Goal: Check status: Check status

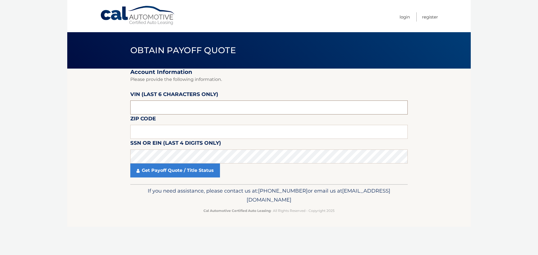
click at [167, 107] on input "text" at bounding box center [268, 108] width 277 height 14
type input "186328"
click at [160, 135] on input "text" at bounding box center [268, 132] width 277 height 14
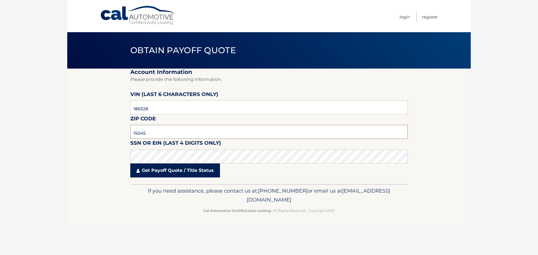
type input "15045"
click at [170, 175] on link "Get Payoff Quote / Title Status" at bounding box center [175, 171] width 90 height 14
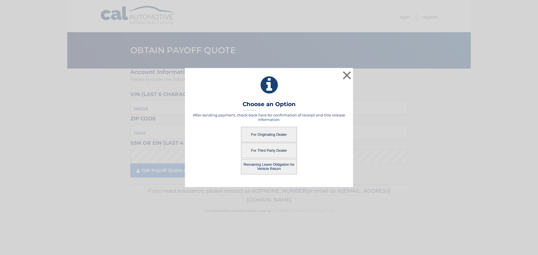
click at [272, 133] on button "For Originating Dealer" at bounding box center [269, 134] width 56 height 15
click at [263, 136] on button "For Originating Dealer" at bounding box center [269, 134] width 56 height 15
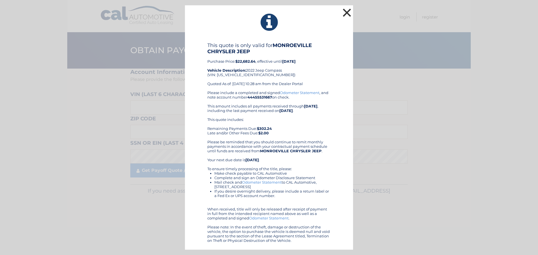
click at [342, 13] on button "×" at bounding box center [346, 12] width 11 height 11
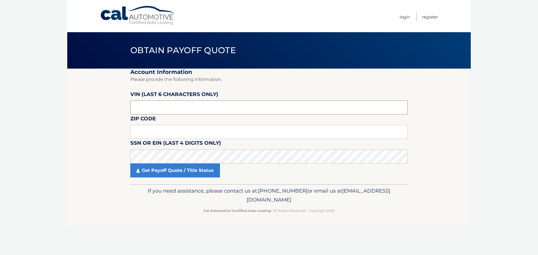
click at [227, 106] on input "text" at bounding box center [268, 108] width 277 height 14
drag, startPoint x: 163, startPoint y: 109, endPoint x: 162, endPoint y: 118, distance: 9.4
click at [163, 109] on input "text" at bounding box center [268, 108] width 277 height 14
click at [147, 106] on input "18638*" at bounding box center [268, 108] width 277 height 14
type input "1*****"
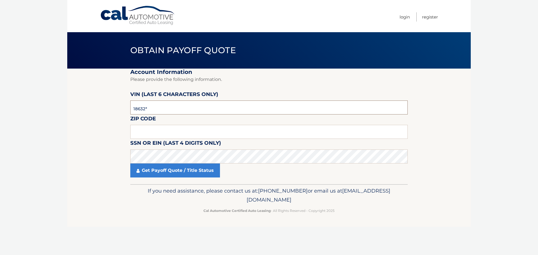
type input "186328"
click at [154, 131] on input "text" at bounding box center [268, 132] width 277 height 14
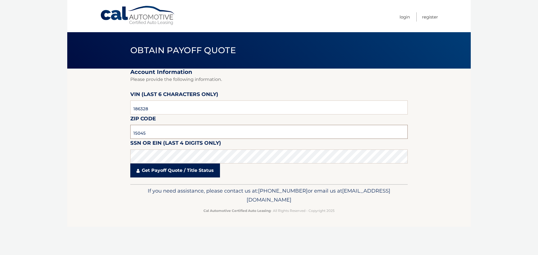
type input "15045"
click at [161, 171] on link "Get Payoff Quote / Title Status" at bounding box center [175, 171] width 90 height 14
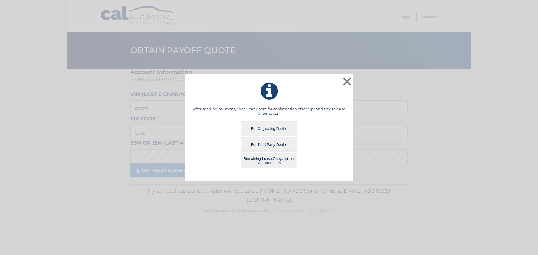
click at [264, 159] on button "Remaining Lease Obligation for Vehicle Return" at bounding box center [269, 160] width 56 height 15
click at [267, 156] on button "Remaining Lease Obligation for Vehicle Return" at bounding box center [269, 160] width 56 height 15
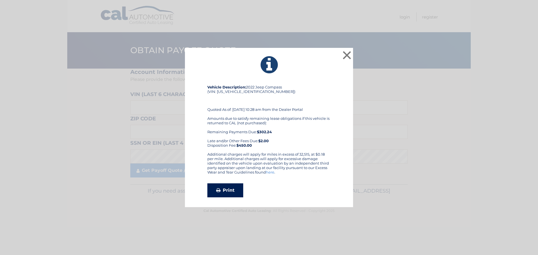
click at [231, 190] on link "Print" at bounding box center [225, 191] width 36 height 14
